Goal: Information Seeking & Learning: Find specific fact

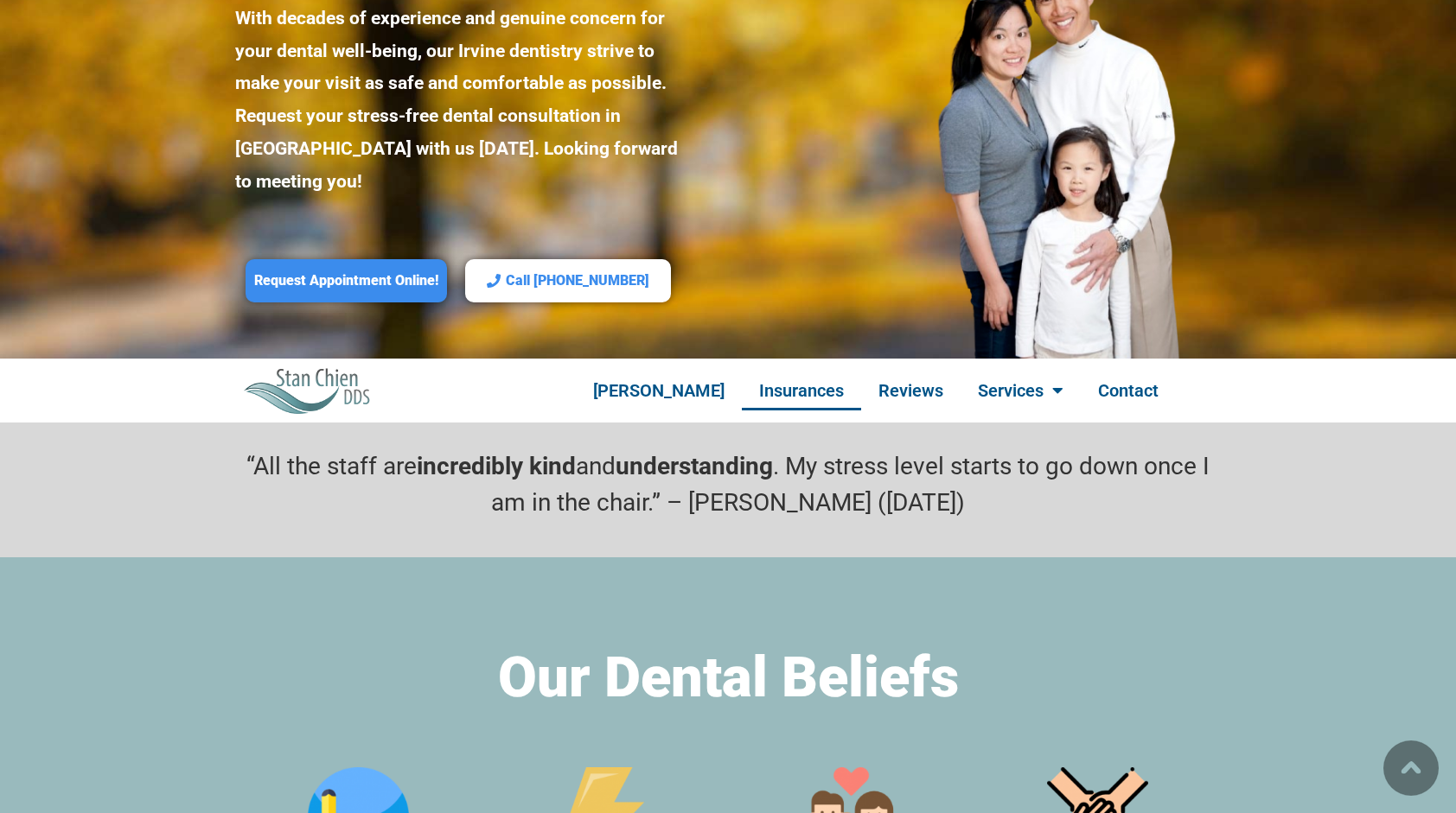
click at [809, 371] on link "Insurances" at bounding box center [801, 390] width 119 height 40
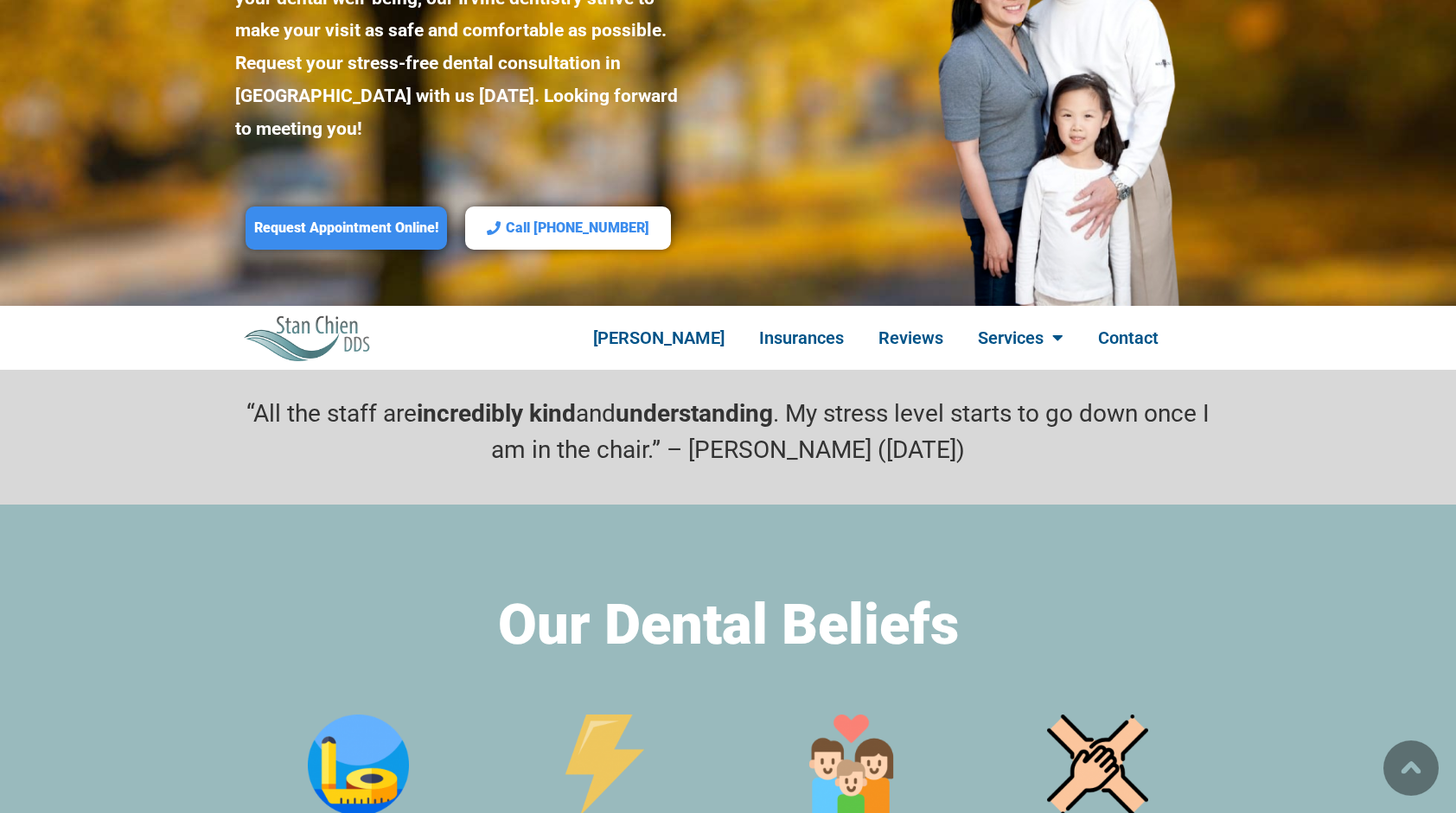
scroll to position [290, 0]
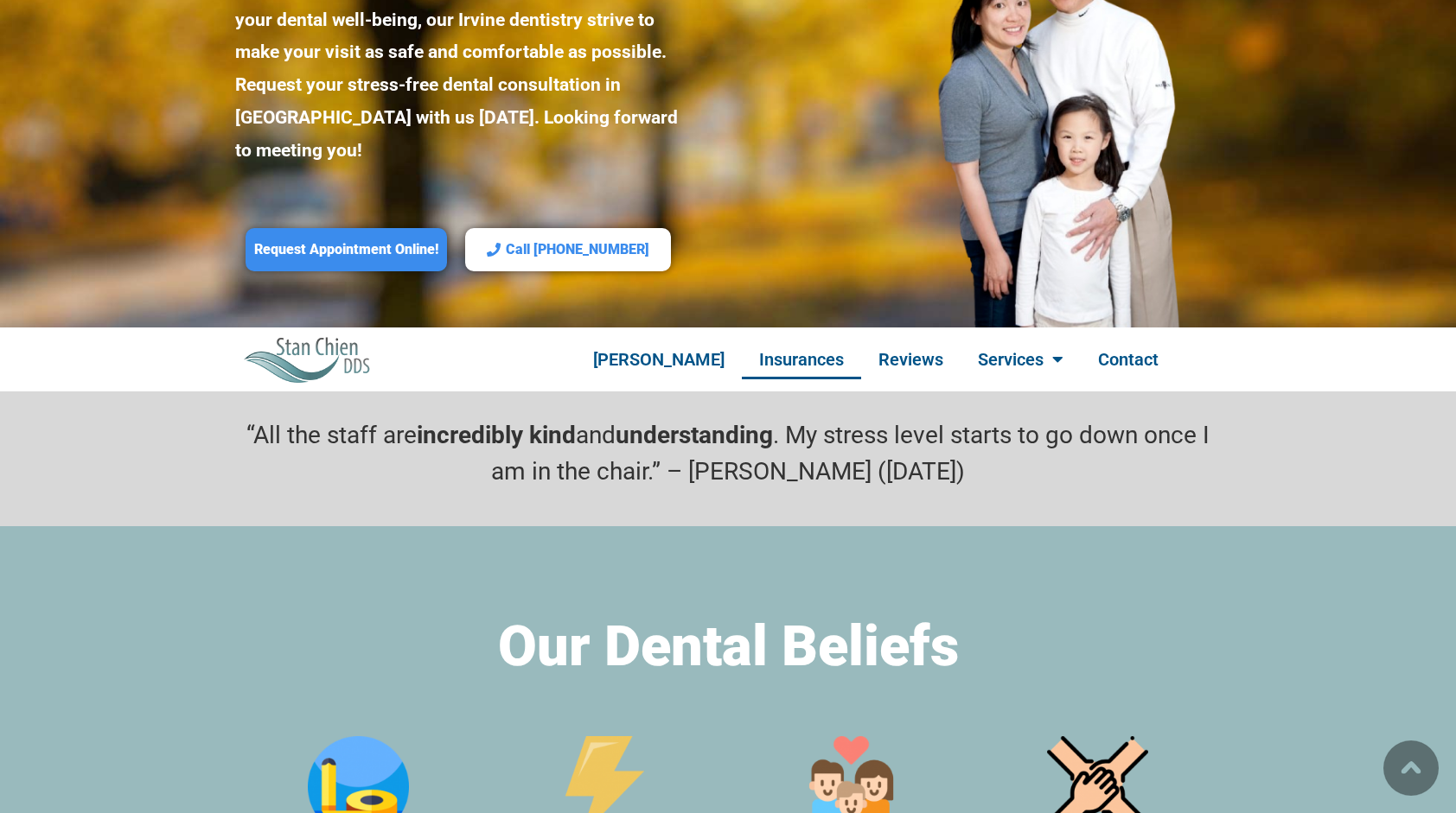
click at [813, 340] on link "Insurances" at bounding box center [801, 359] width 119 height 40
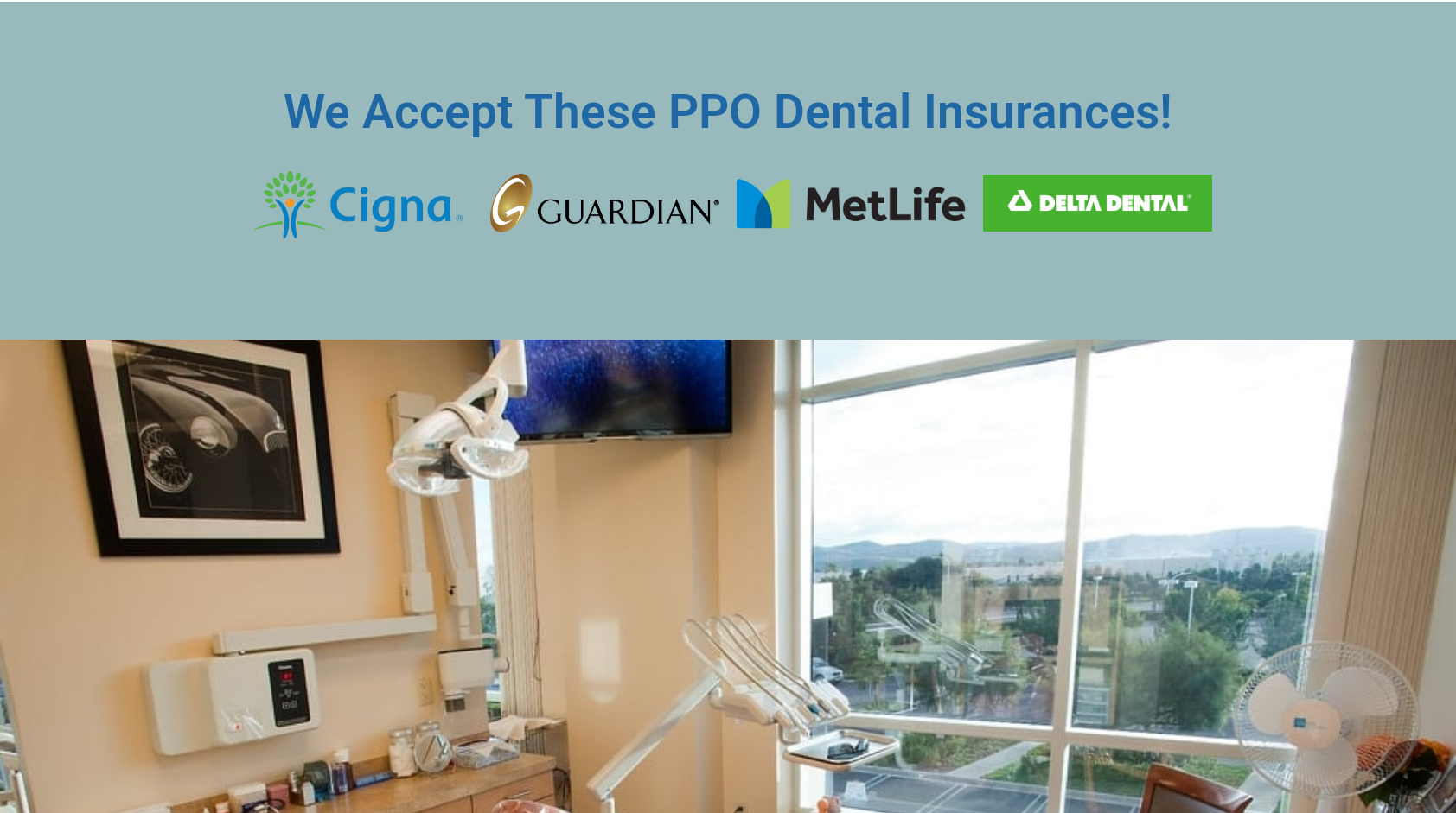
scroll to position [2797, 0]
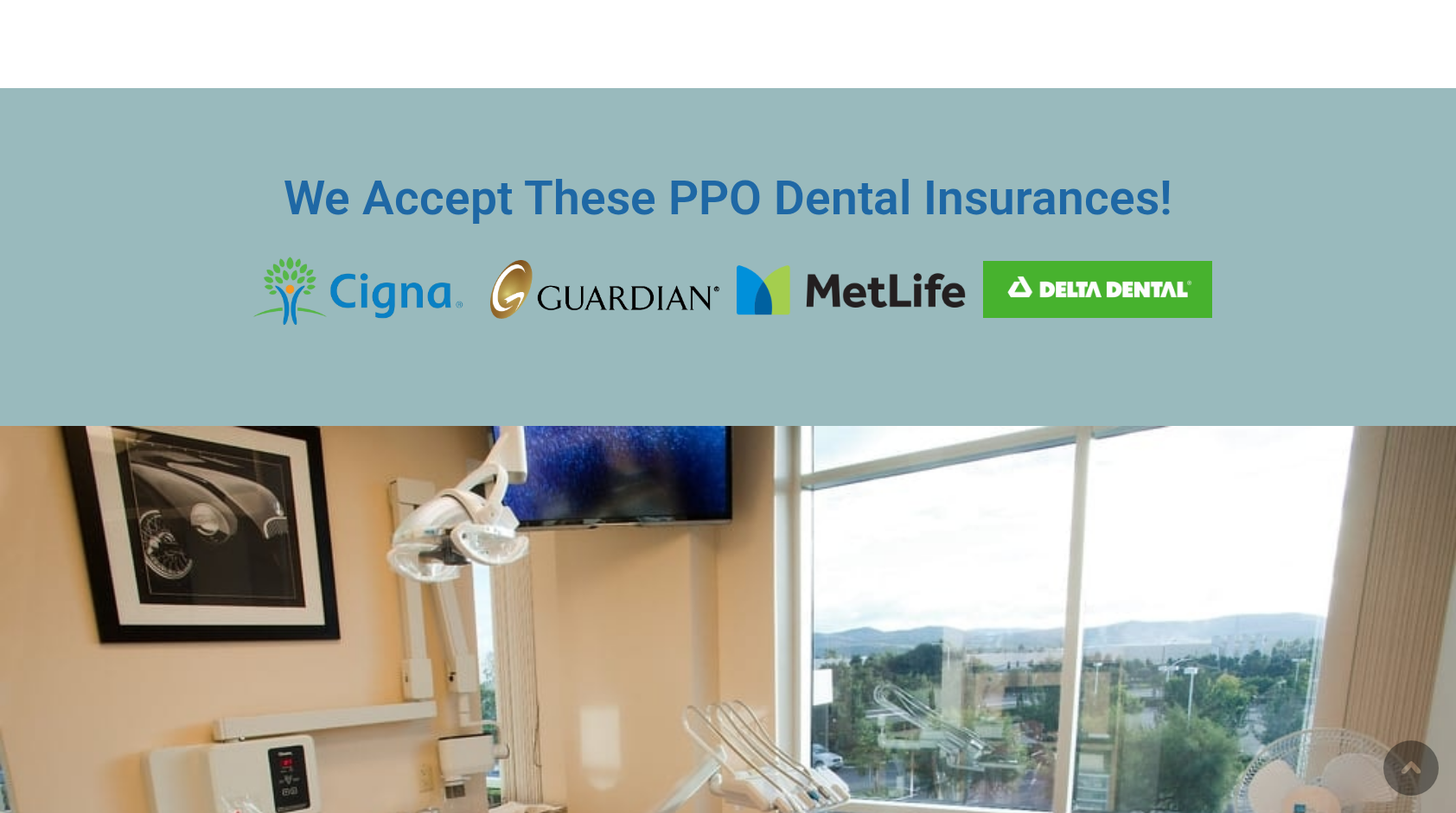
click at [1353, 196] on section "We Accept These PPO Dental Insurances!" at bounding box center [728, 257] width 1456 height 339
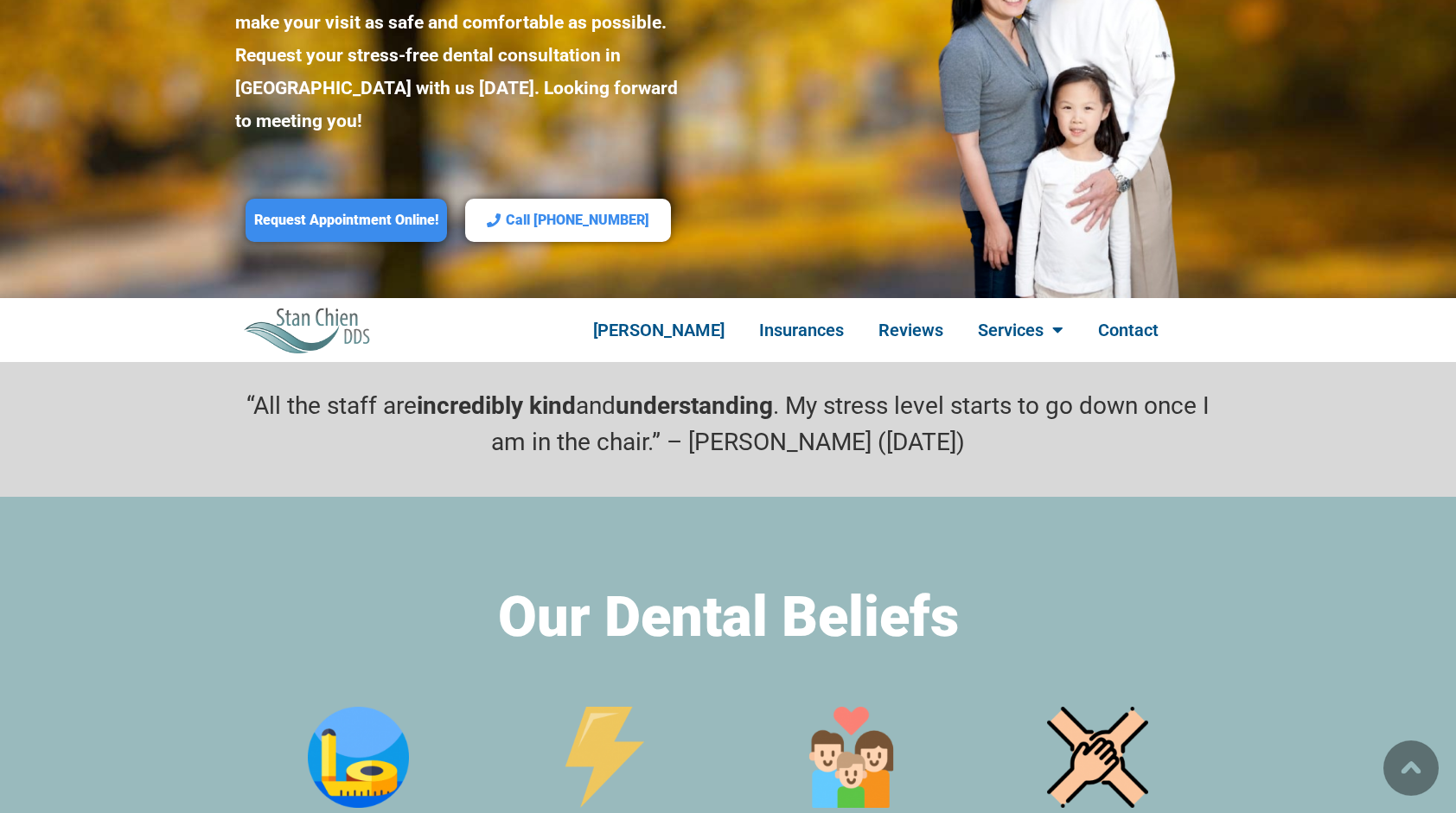
scroll to position [377, 0]
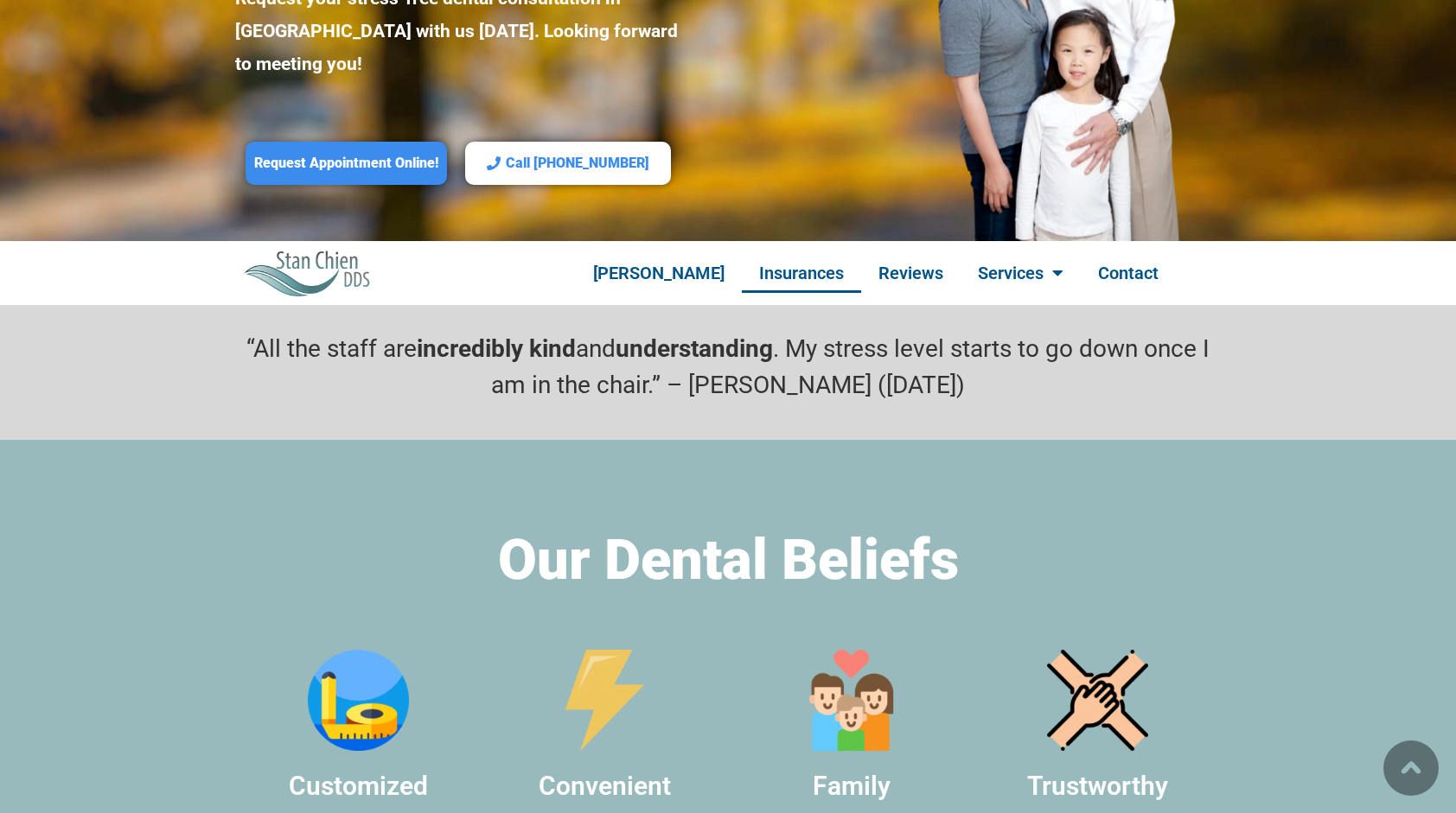
click at [782, 254] on link "Insurances" at bounding box center [801, 273] width 119 height 40
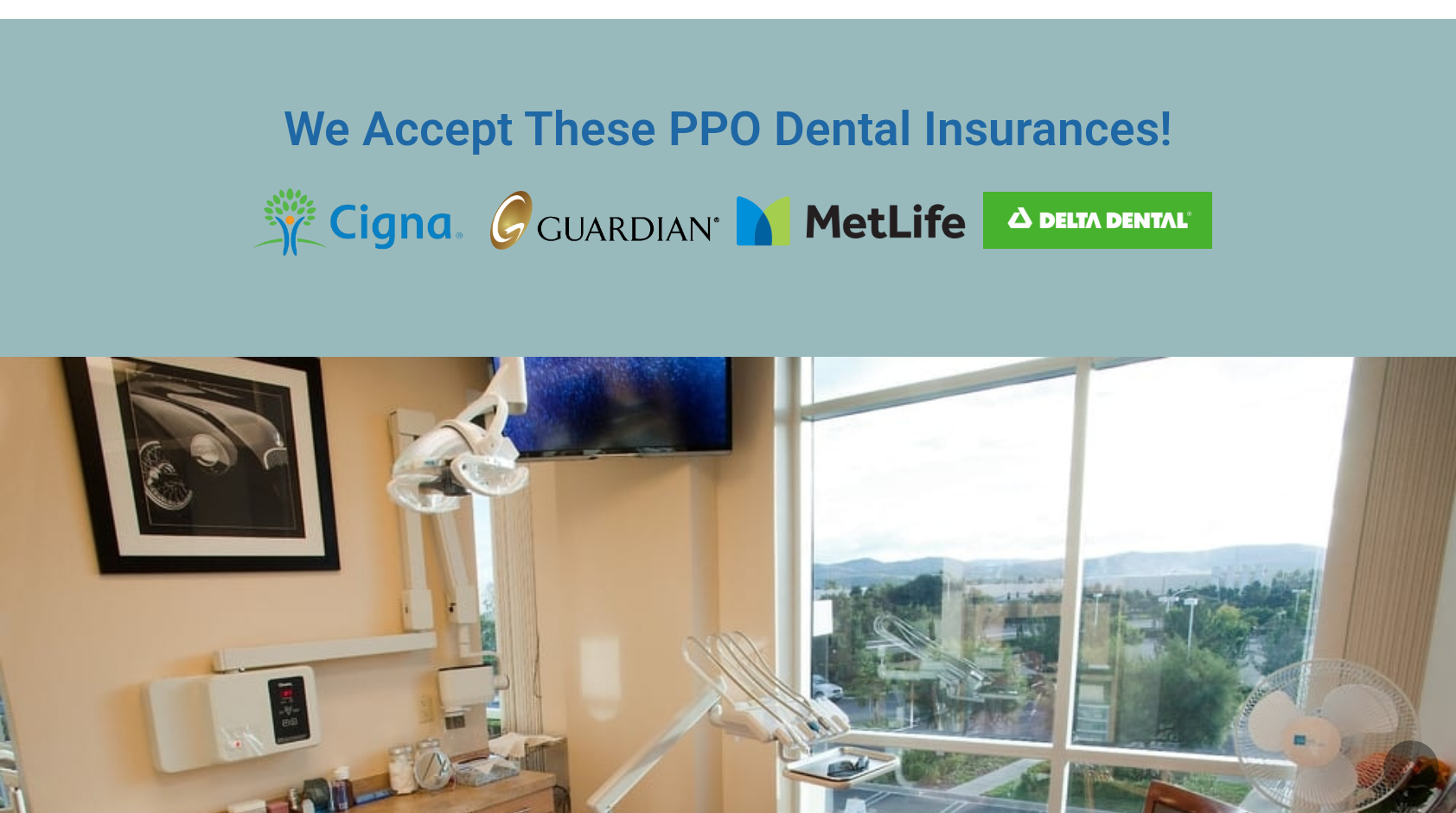
scroll to position [2884, 0]
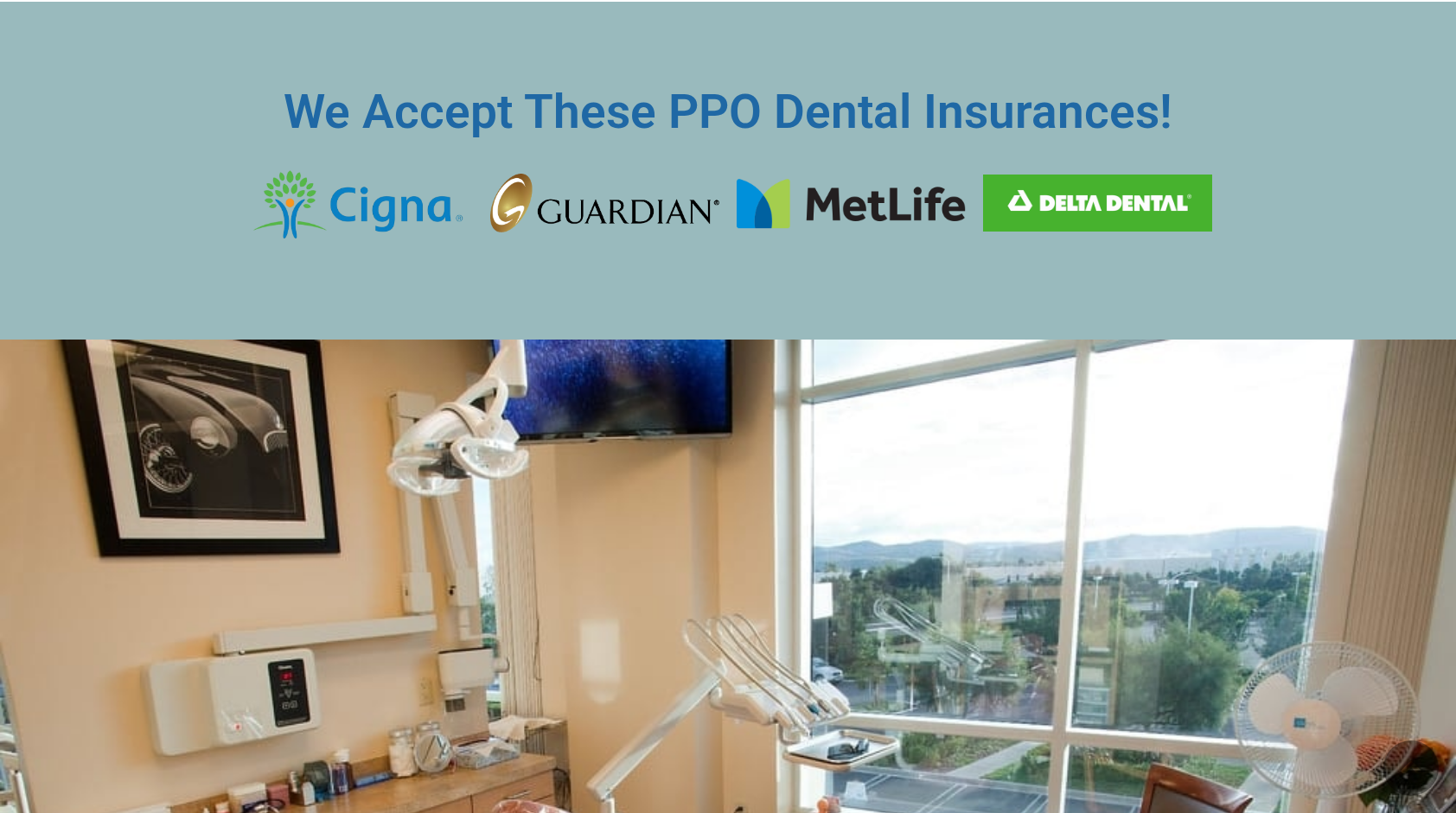
click at [1068, 175] on img at bounding box center [1098, 203] width 229 height 56
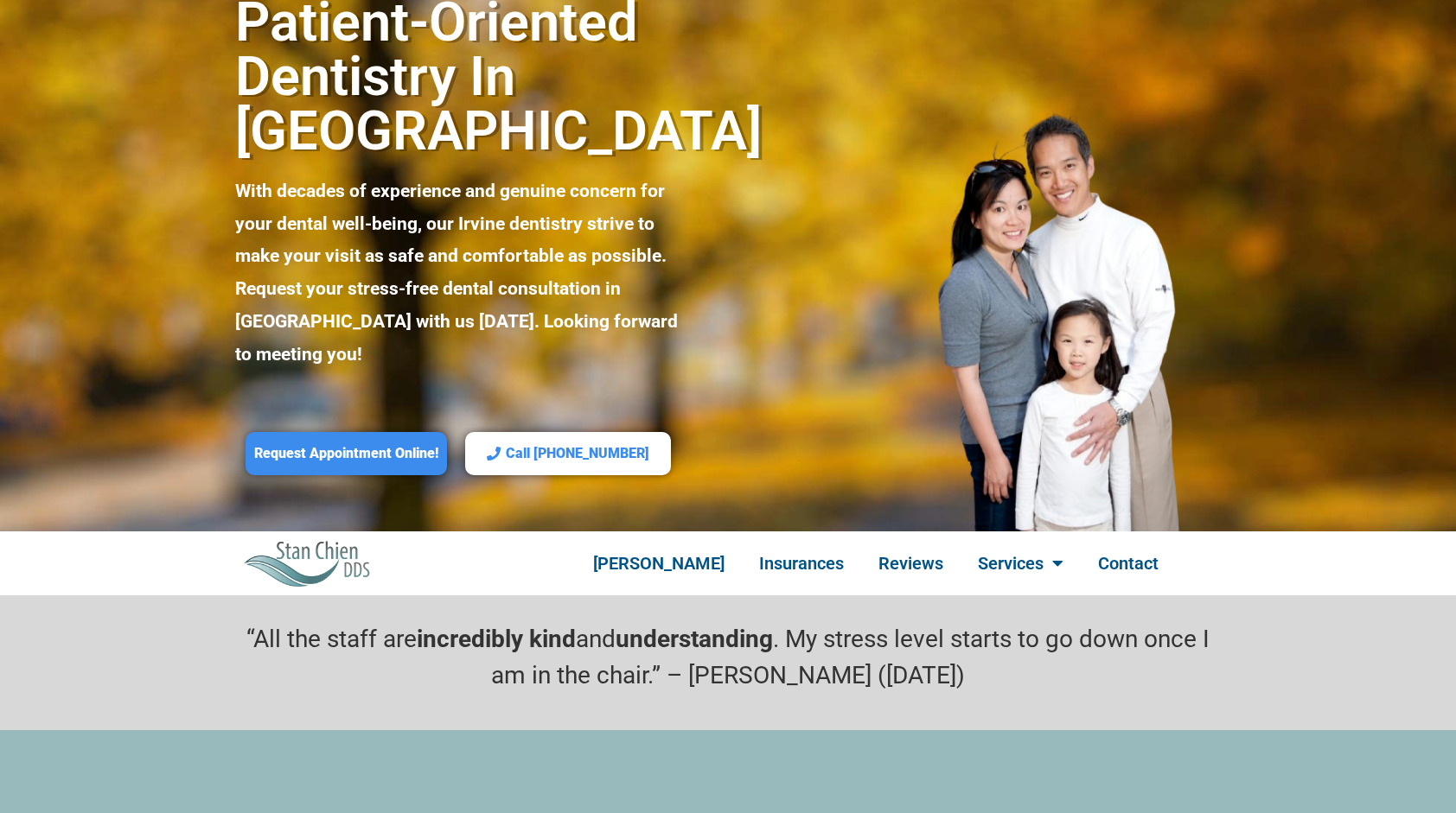
scroll to position [173, 0]
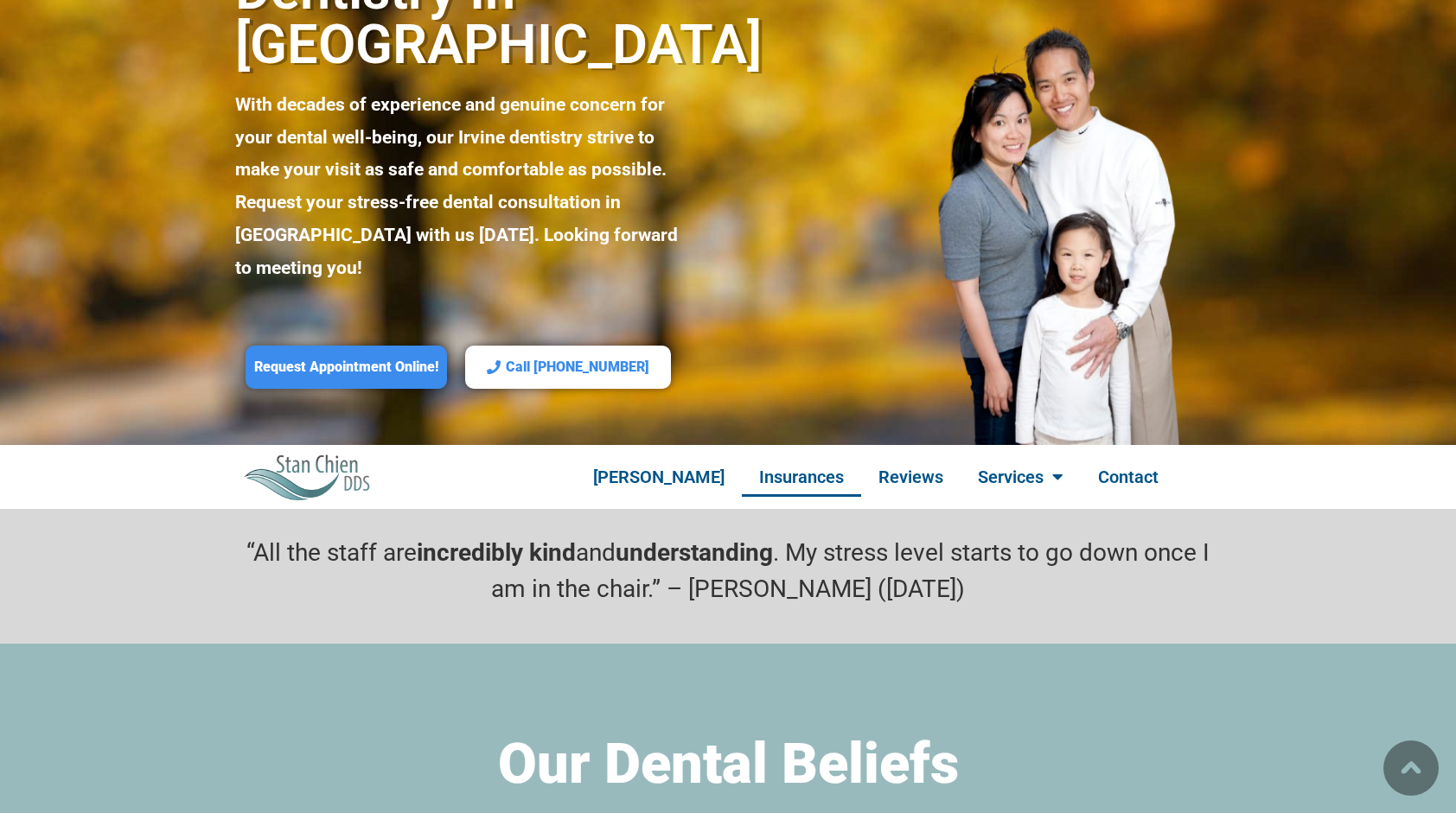
click at [797, 457] on link "Insurances" at bounding box center [801, 477] width 119 height 40
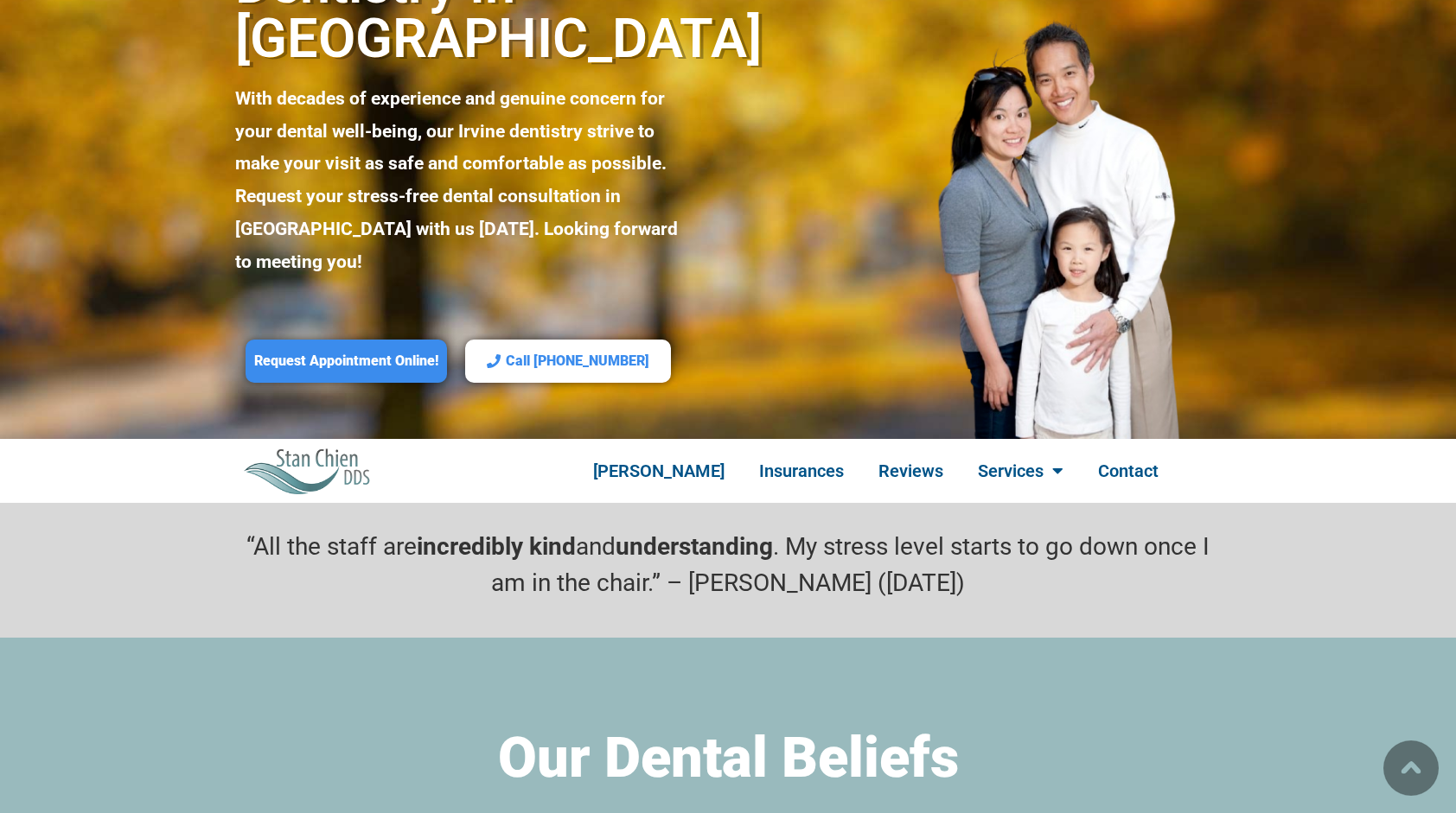
scroll to position [169, 0]
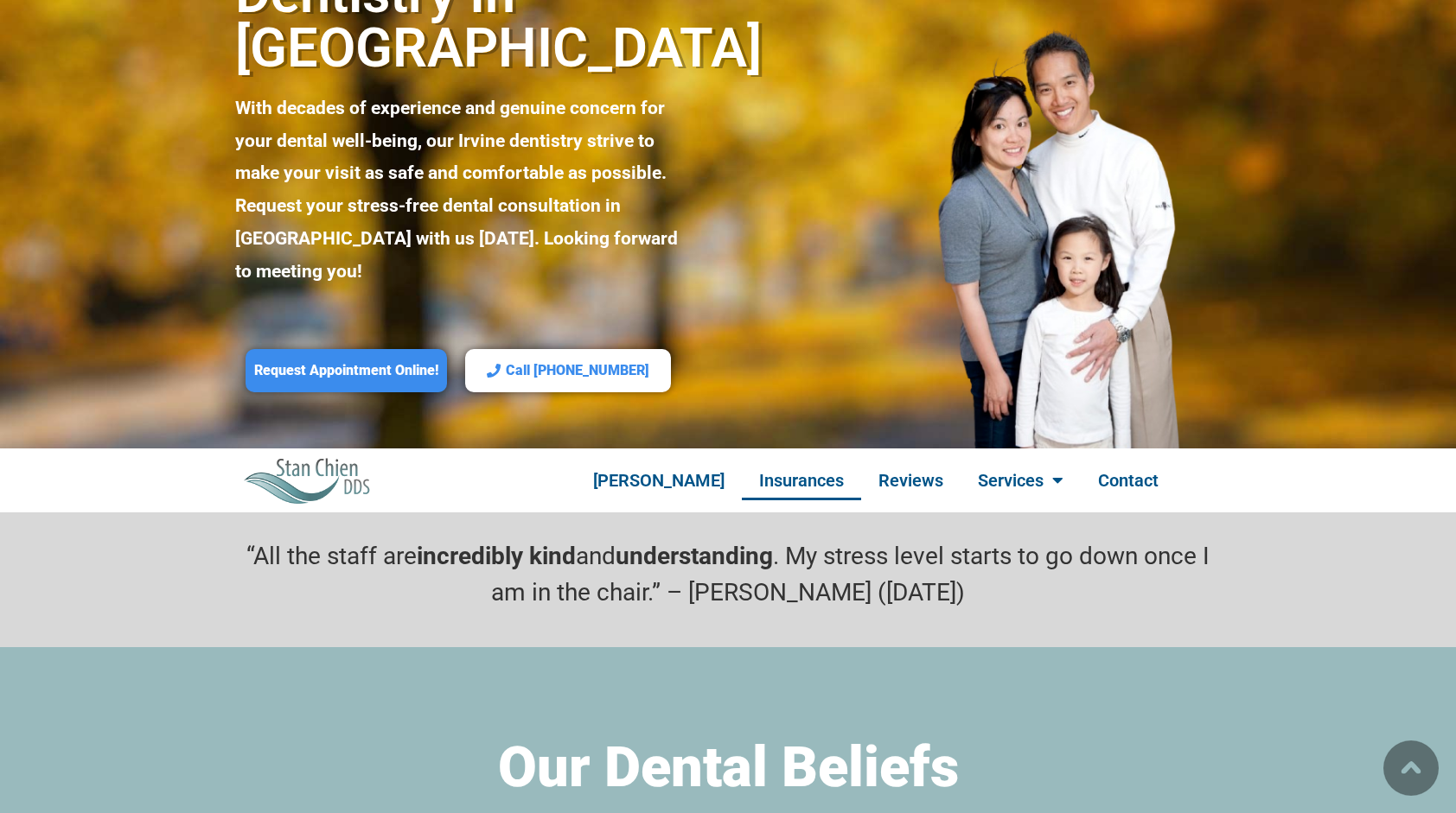
click at [808, 460] on link "Insurances" at bounding box center [801, 480] width 119 height 40
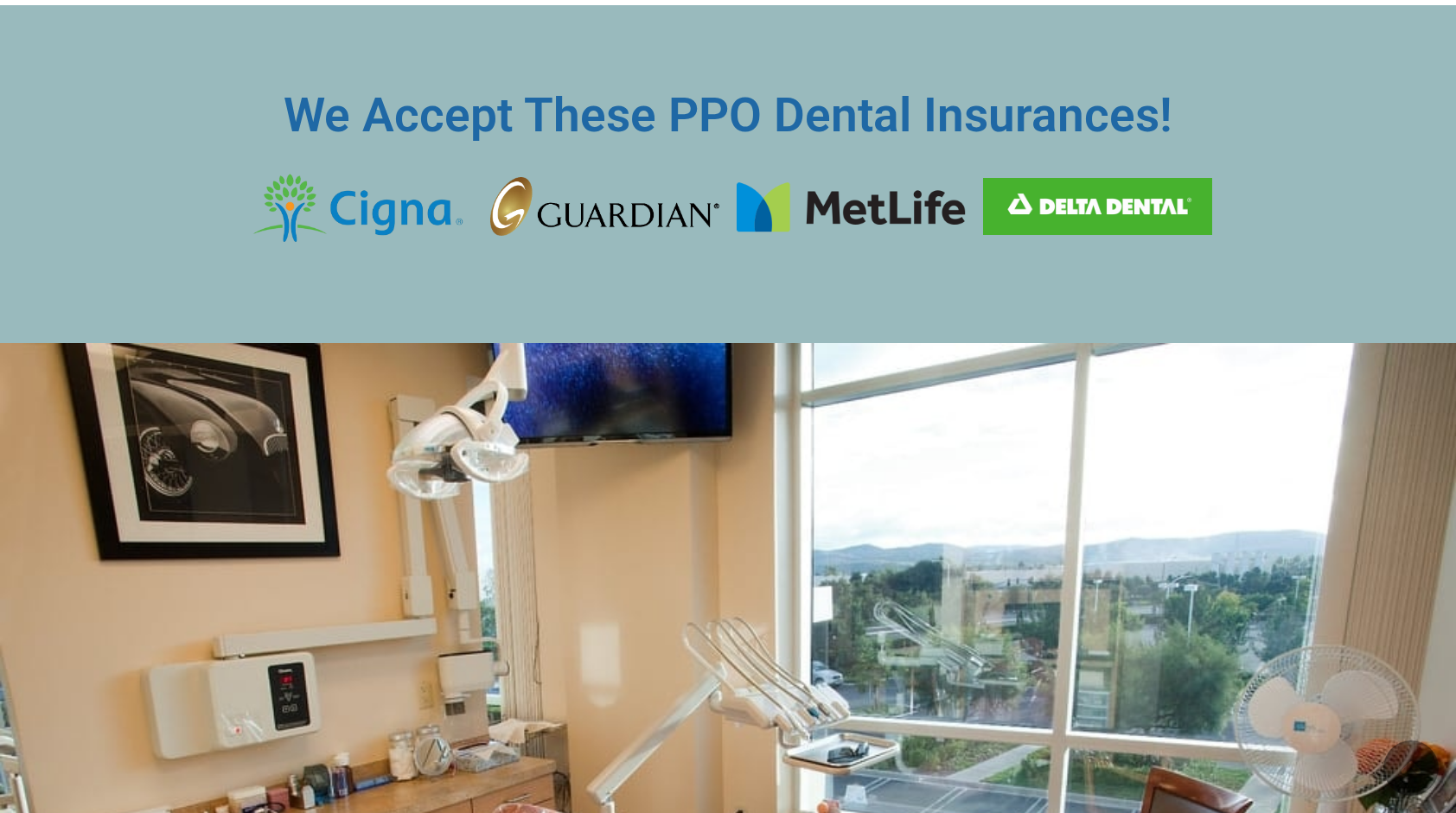
scroll to position [2884, 0]
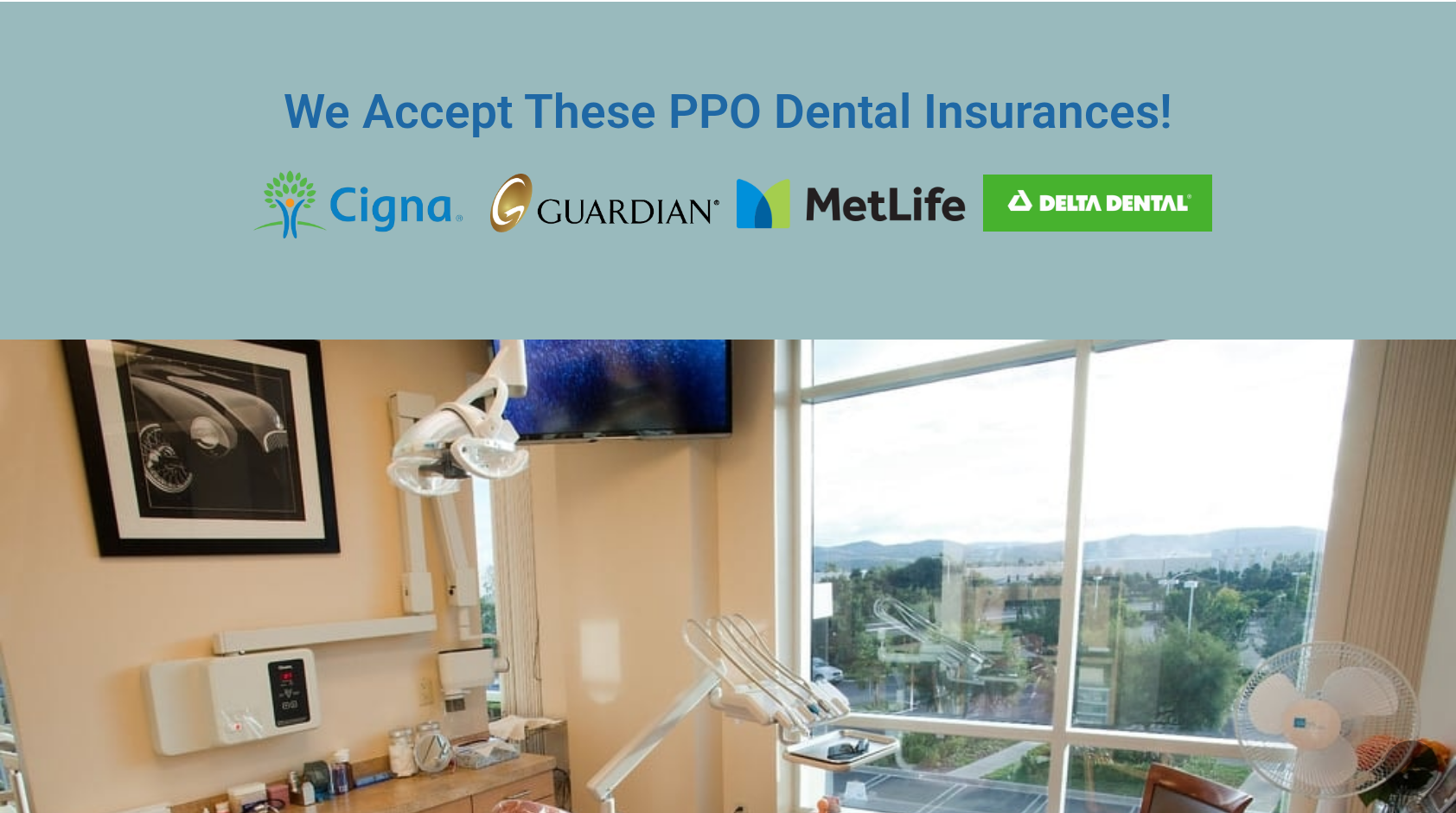
click at [1025, 186] on section "We Accept These PPO Dental Insurances!" at bounding box center [728, 171] width 1456 height 339
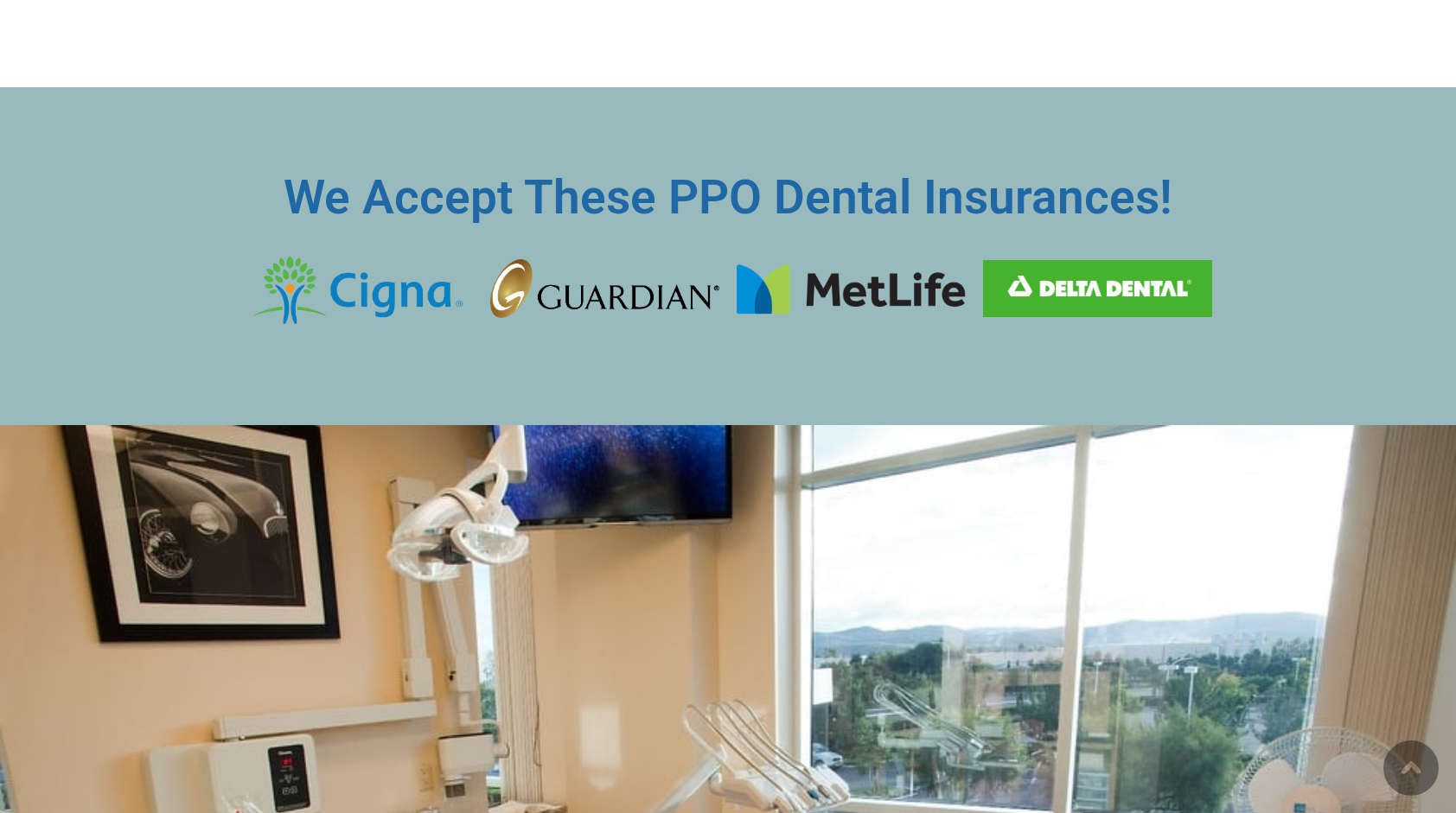
scroll to position [2797, 0]
